Goal: Information Seeking & Learning: Understand process/instructions

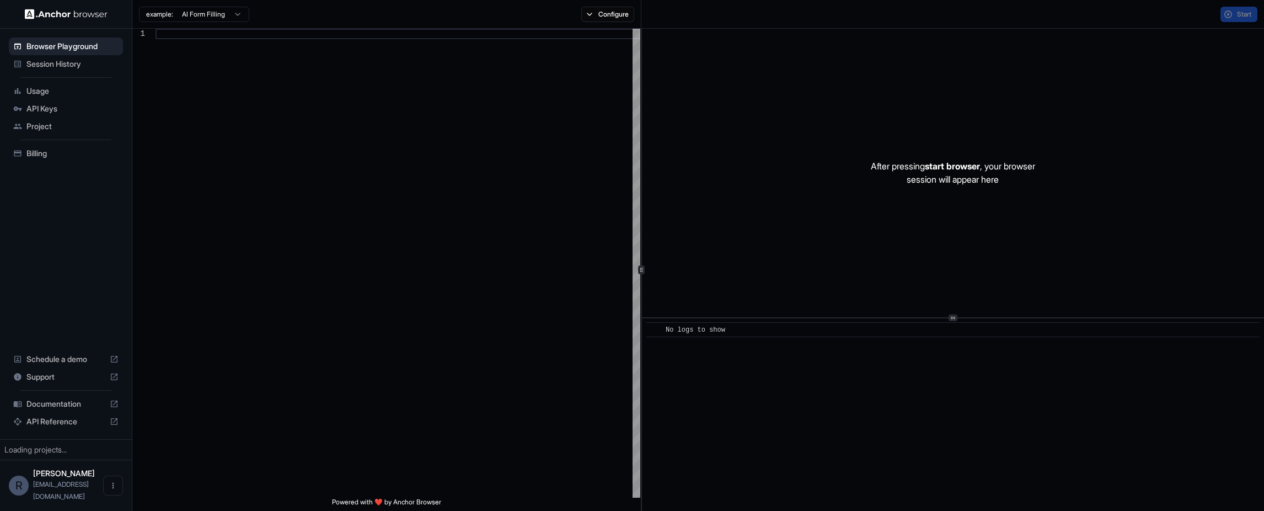
type textarea "**********"
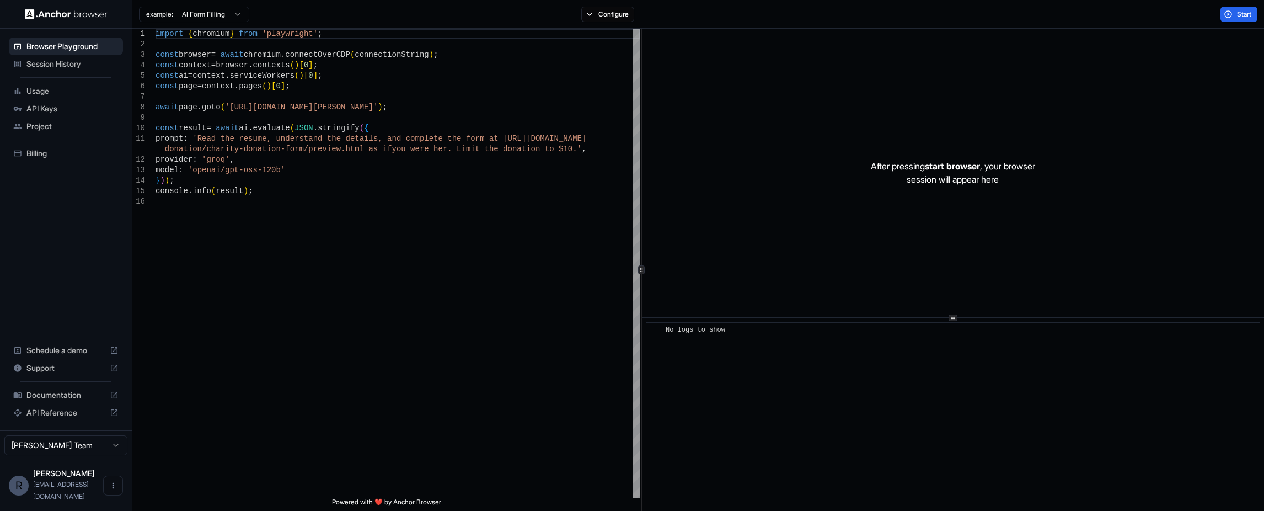
click at [47, 94] on span "Usage" at bounding box center [72, 90] width 92 height 11
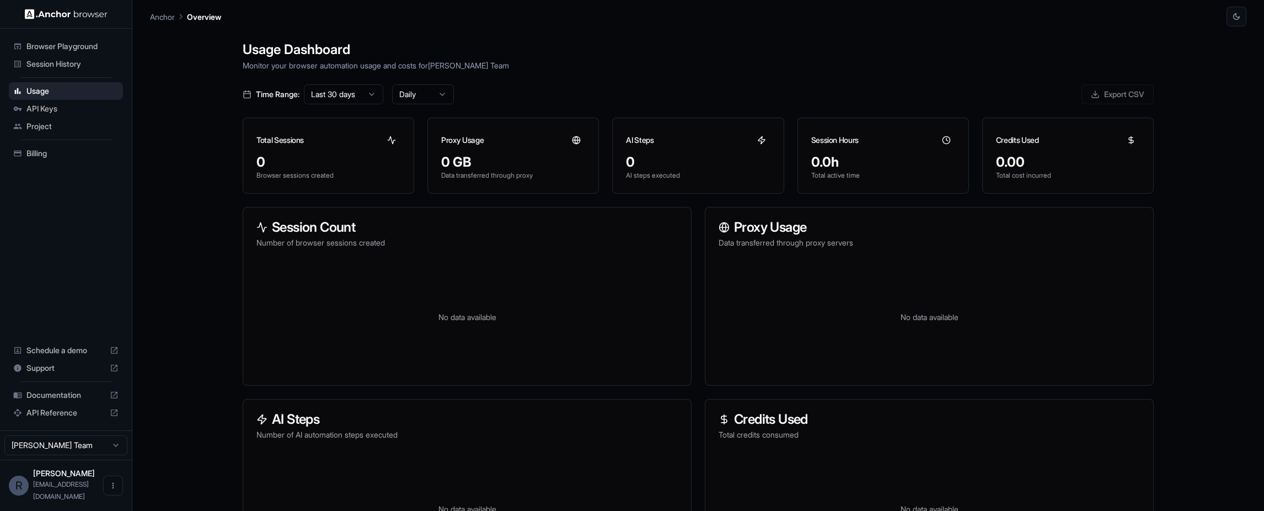
click at [55, 400] on span "Documentation" at bounding box center [65, 394] width 79 height 11
